Goal: Task Accomplishment & Management: Use online tool/utility

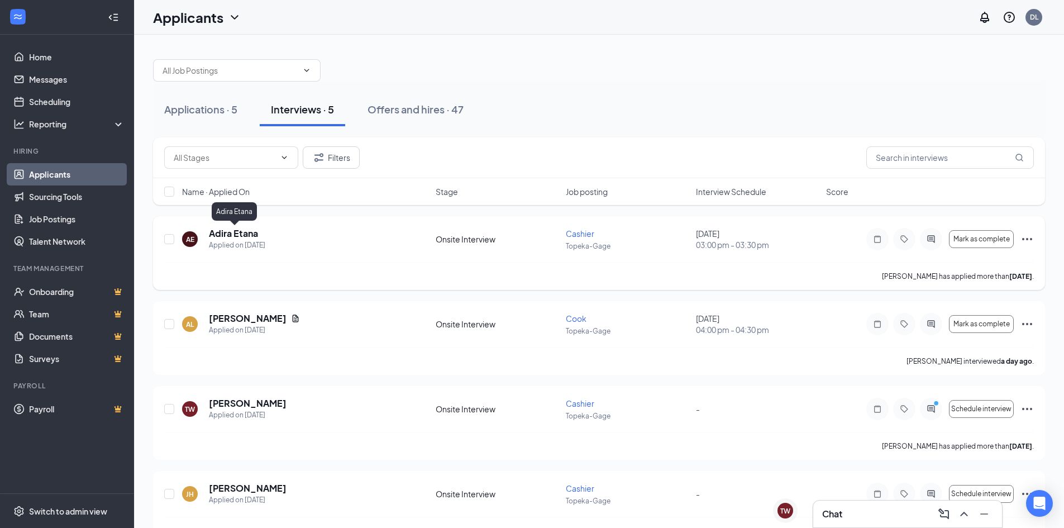
click at [248, 232] on h5 "Adira Etana" at bounding box center [233, 233] width 49 height 12
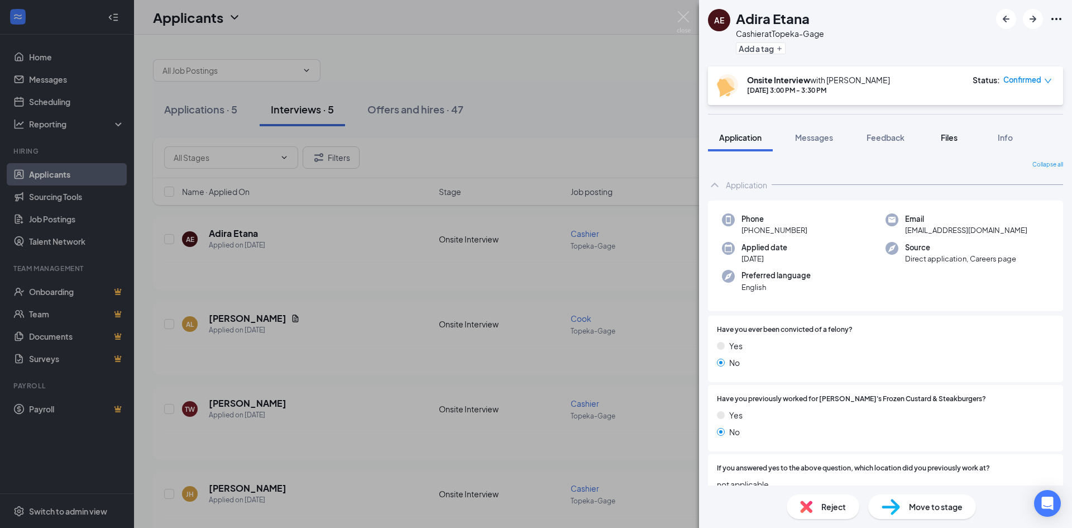
click at [944, 141] on span "Files" at bounding box center [949, 137] width 17 height 10
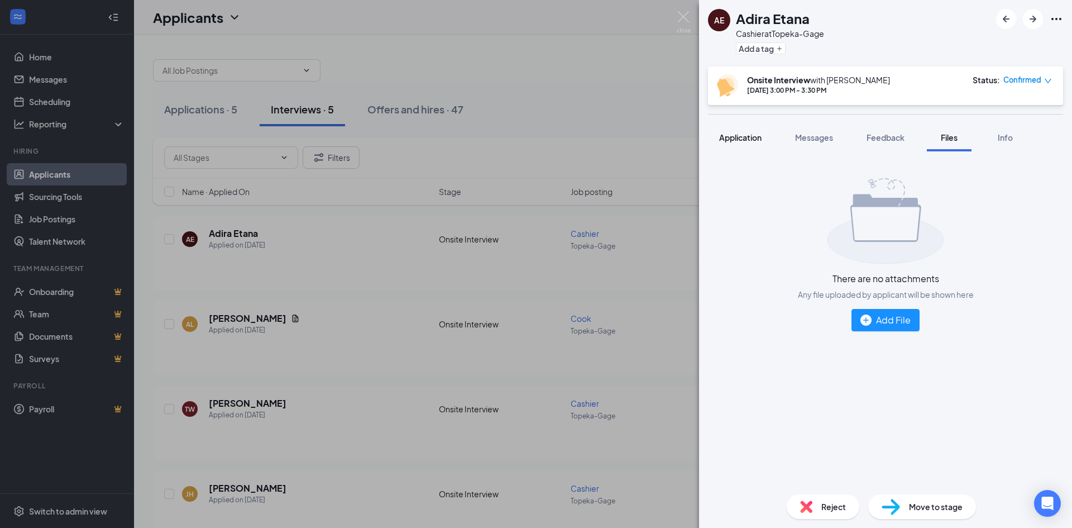
click at [745, 136] on span "Application" at bounding box center [740, 137] width 42 height 10
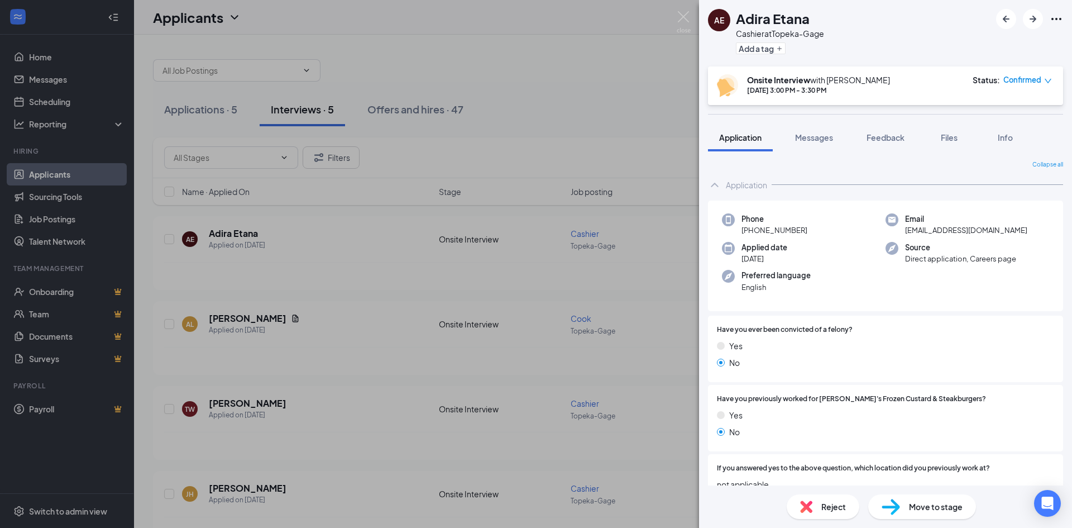
click at [1057, 20] on icon "Ellipses" at bounding box center [1057, 19] width 10 height 2
click at [1010, 40] on link "View full application" at bounding box center [996, 44] width 121 height 11
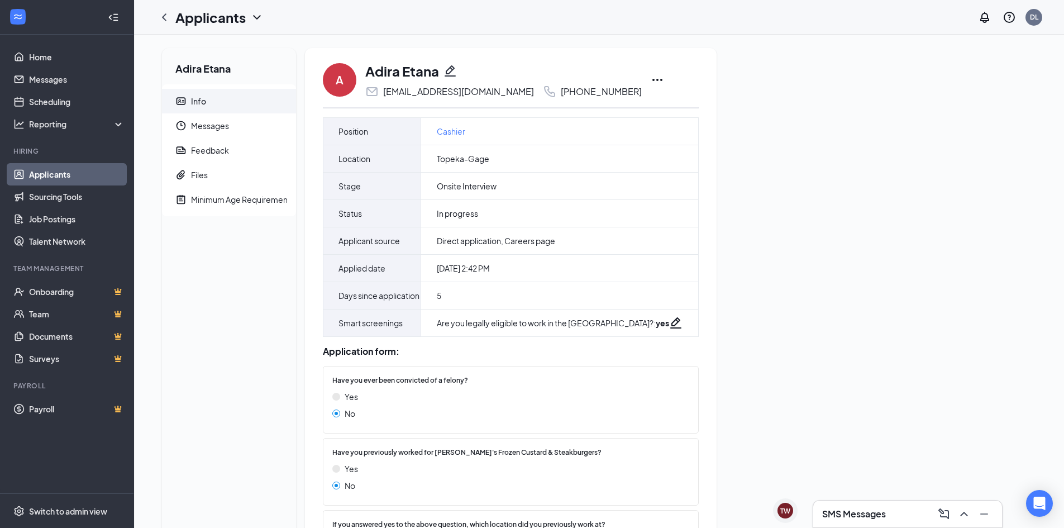
click at [651, 81] on icon "Ellipses" at bounding box center [657, 79] width 13 height 13
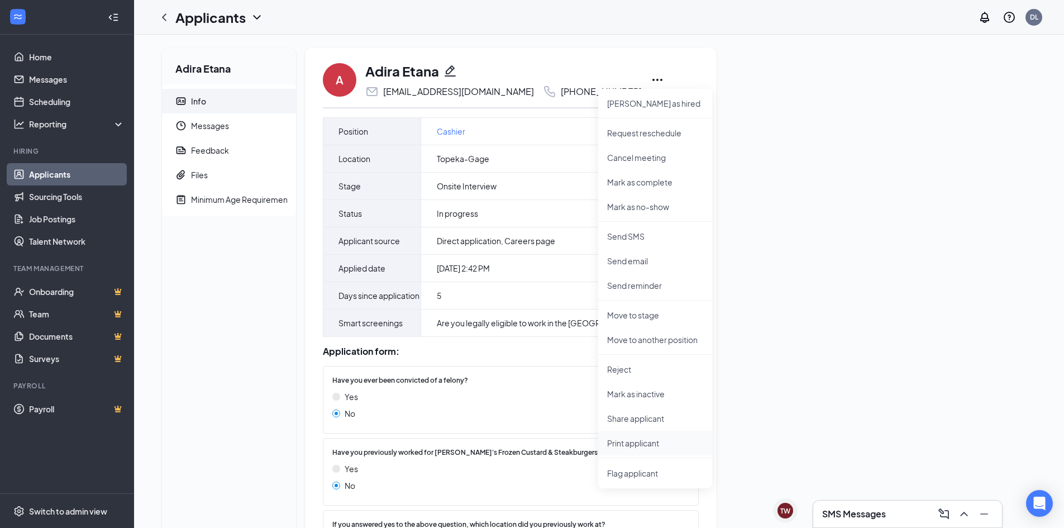
click at [644, 440] on p "Print applicant" at bounding box center [655, 442] width 96 height 11
